Goal: Manage account settings

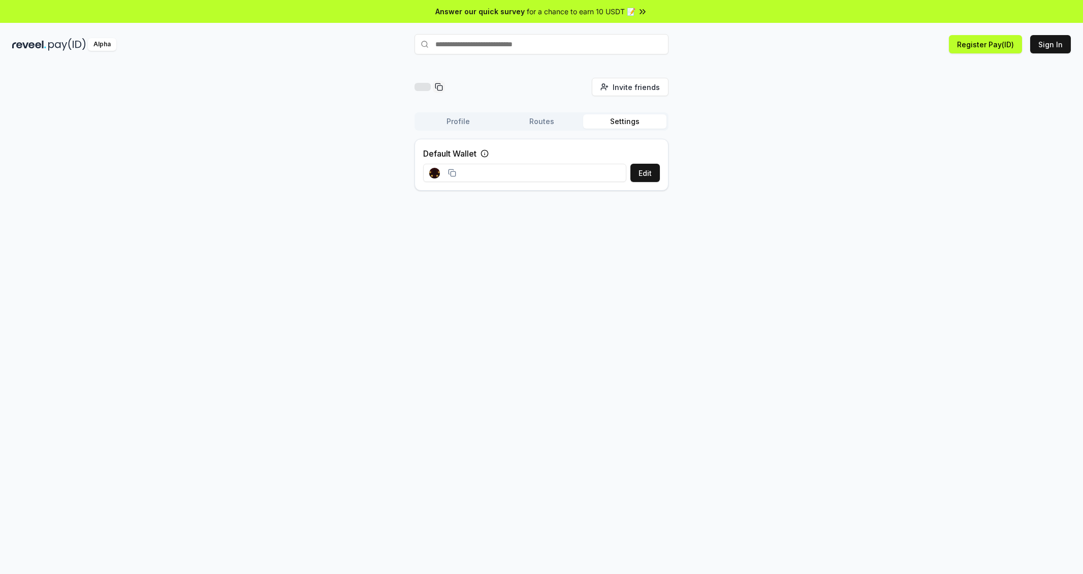
drag, startPoint x: 0, startPoint y: 0, endPoint x: 307, endPoint y: 198, distance: 365.3
click at [465, 151] on icon at bounding box center [464, 153] width 8 height 8
click at [645, 169] on font "编辑" at bounding box center [645, 173] width 14 height 9
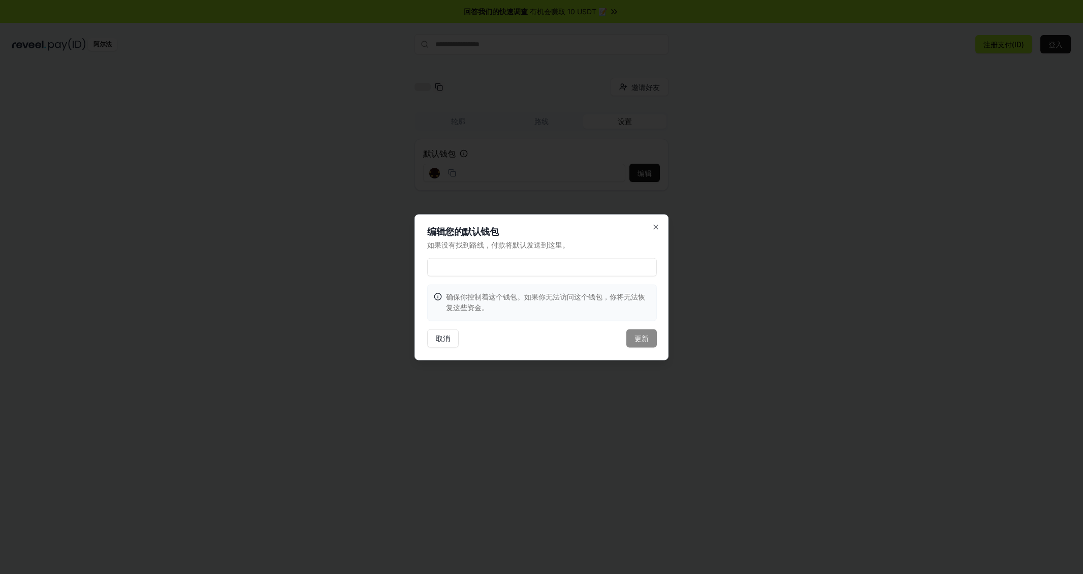
click at [561, 272] on input at bounding box center [542, 267] width 230 height 18
click at [659, 217] on div "编辑您的默认钱包 如果没有找到路线，付款将默认发送到这里。 确保你控制着这个钱包。如果你无法访问这个钱包，你将无法恢复这些资金。 取消 更新 关闭" at bounding box center [542, 287] width 254 height 146
click at [656, 223] on icon "button" at bounding box center [656, 227] width 8 height 8
